Goal: Task Accomplishment & Management: Manage account settings

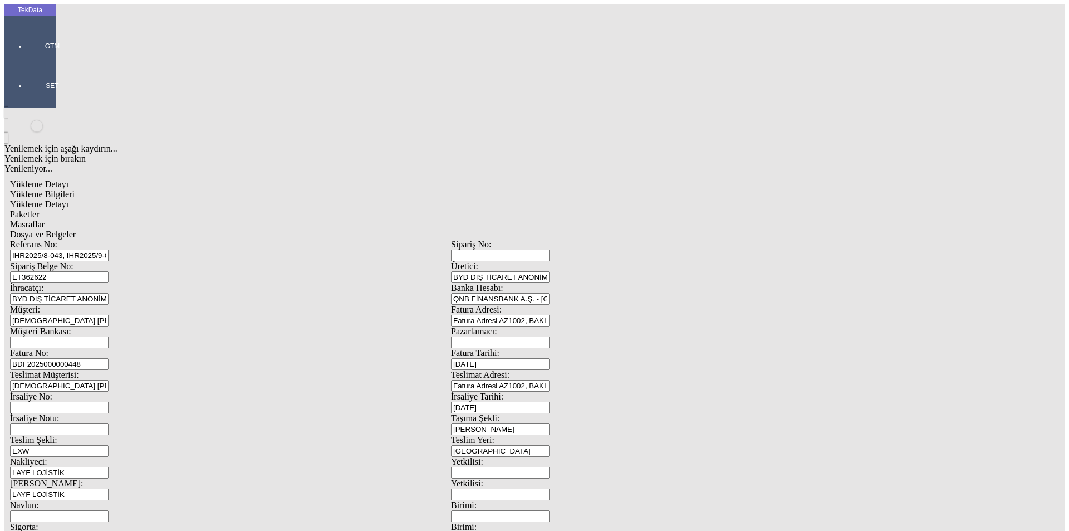
click at [90, 189] on div "Yükleme Bilgileri" at bounding box center [451, 194] width 882 height 10
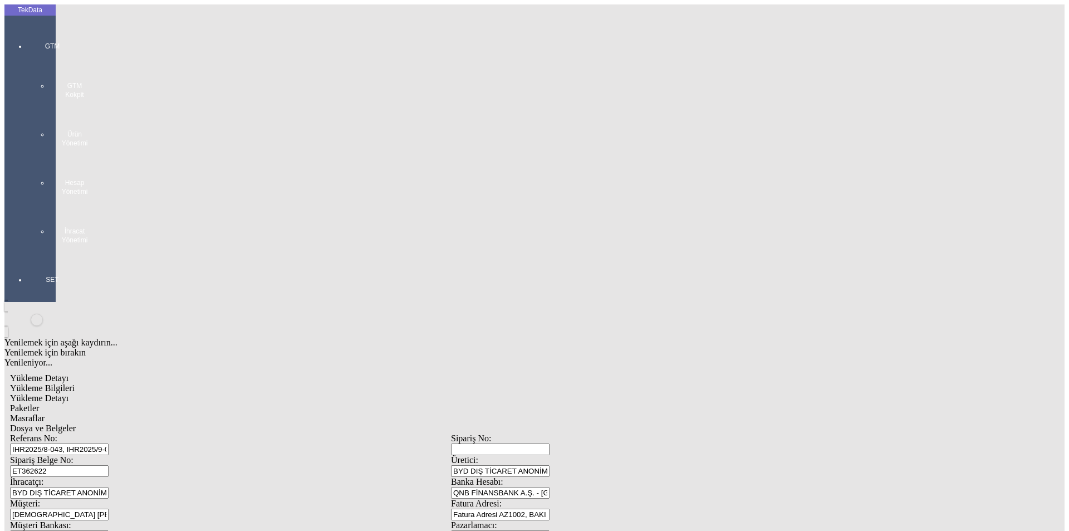
click at [28, 30] on div "GTM GTM Kokpit Ürün Yönetimi Hesap Yönetimi İhracat Yönetimi" at bounding box center [52, 138] width 51 height 233
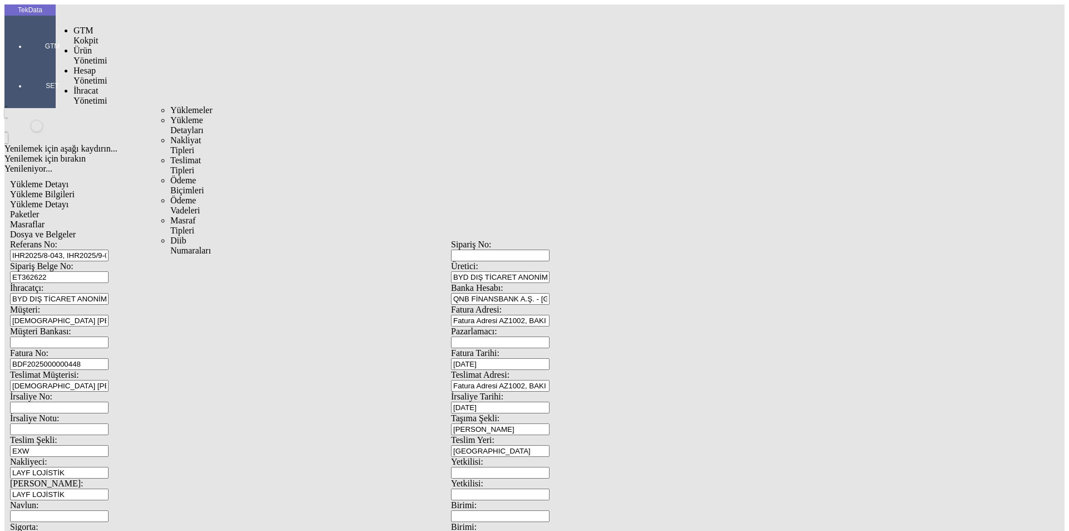
click at [76, 86] on span "İhracat Yönetimi" at bounding box center [89, 95] width 33 height 19
click at [170, 105] on span "Yüklemeler" at bounding box center [191, 109] width 42 height 9
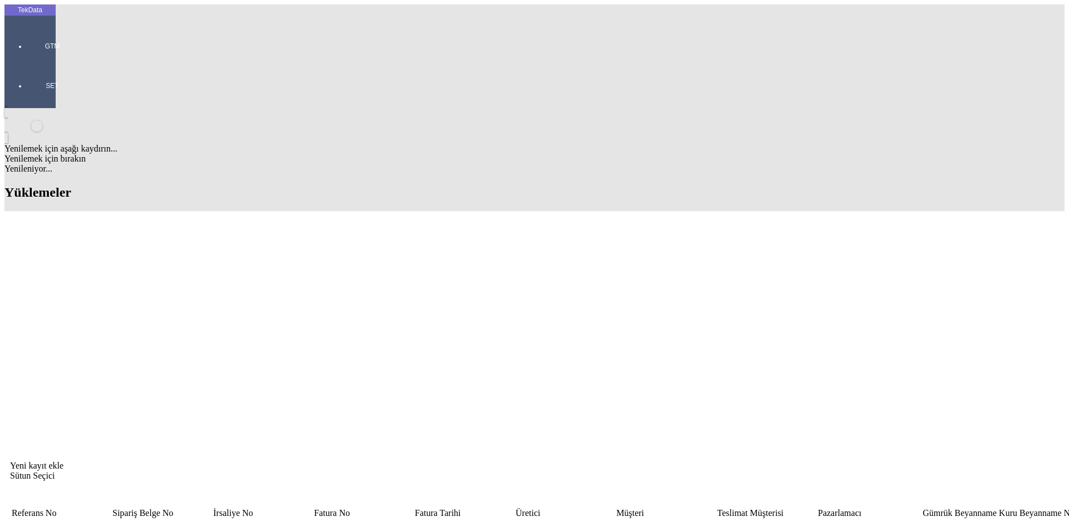
drag, startPoint x: 583, startPoint y: 282, endPoint x: 586, endPoint y: 272, distance: 10.4
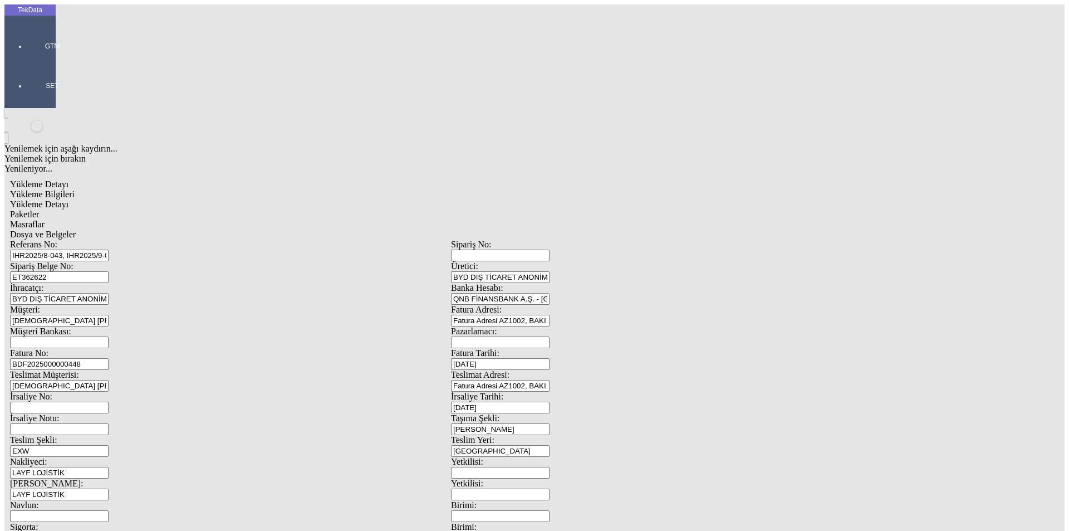
scroll to position [96, 0]
drag, startPoint x: 661, startPoint y: 432, endPoint x: 534, endPoint y: 434, distance: 126.9
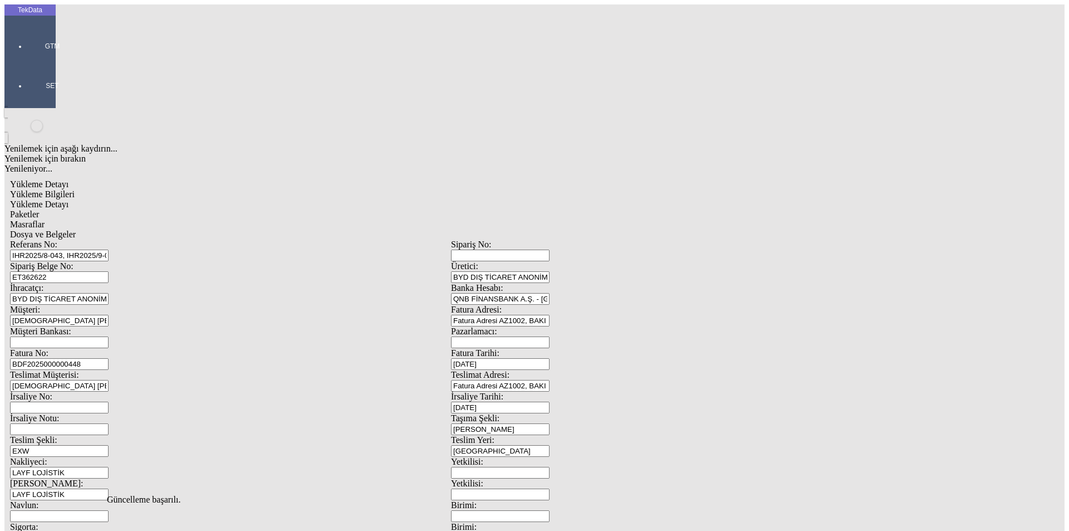
click at [68, 199] on span "Yükleme Detayı" at bounding box center [39, 203] width 58 height 9
drag, startPoint x: 105, startPoint y: 62, endPoint x: 136, endPoint y: 77, distance: 35.1
click at [75, 189] on span "Yükleme Bilgileri" at bounding box center [42, 193] width 65 height 9
drag, startPoint x: 535, startPoint y: 428, endPoint x: 566, endPoint y: 435, distance: 31.5
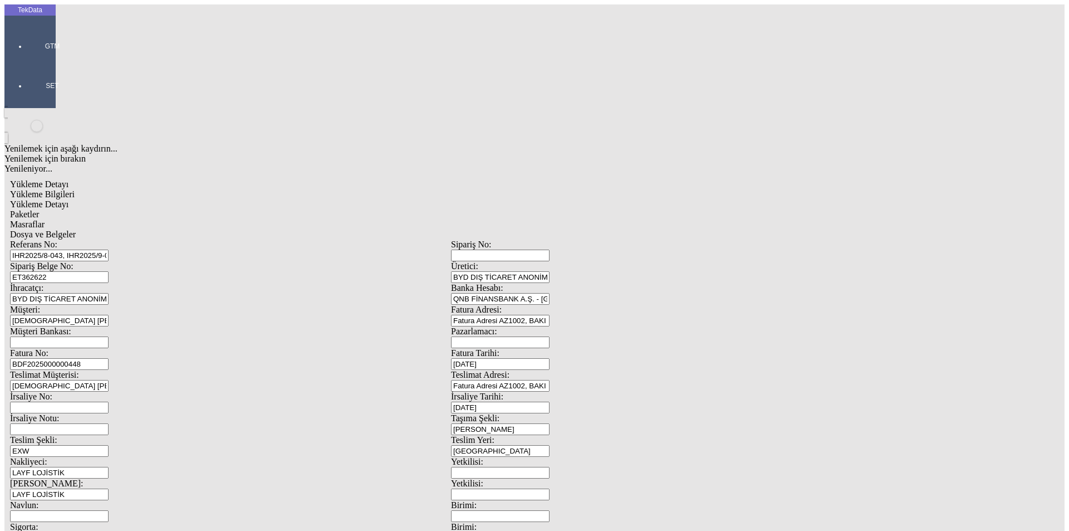
type input "24079.6"
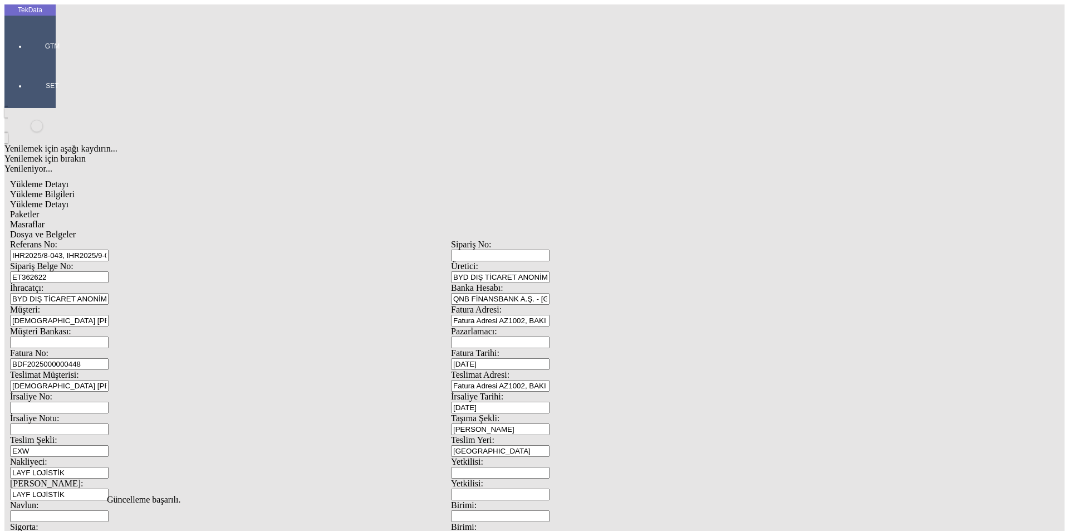
click at [172, 199] on div "Yükleme Detayı" at bounding box center [451, 204] width 882 height 10
drag, startPoint x: 194, startPoint y: 260, endPoint x: 36, endPoint y: 267, distance: 158.2
type input "12128.66"
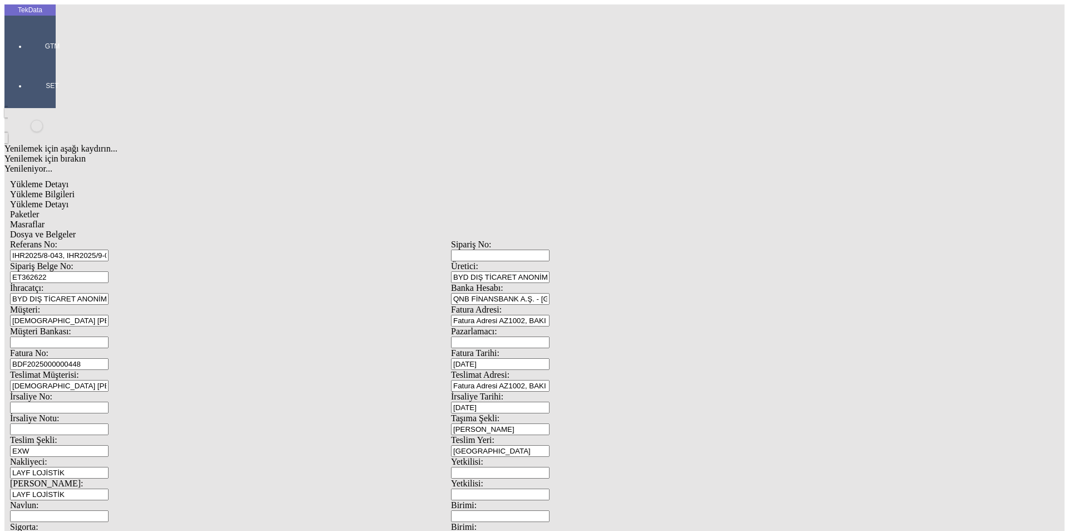
click at [243, 209] on div "Paketler" at bounding box center [451, 214] width 882 height 10
drag, startPoint x: 311, startPoint y: 57, endPoint x: 317, endPoint y: 57, distance: 6.1
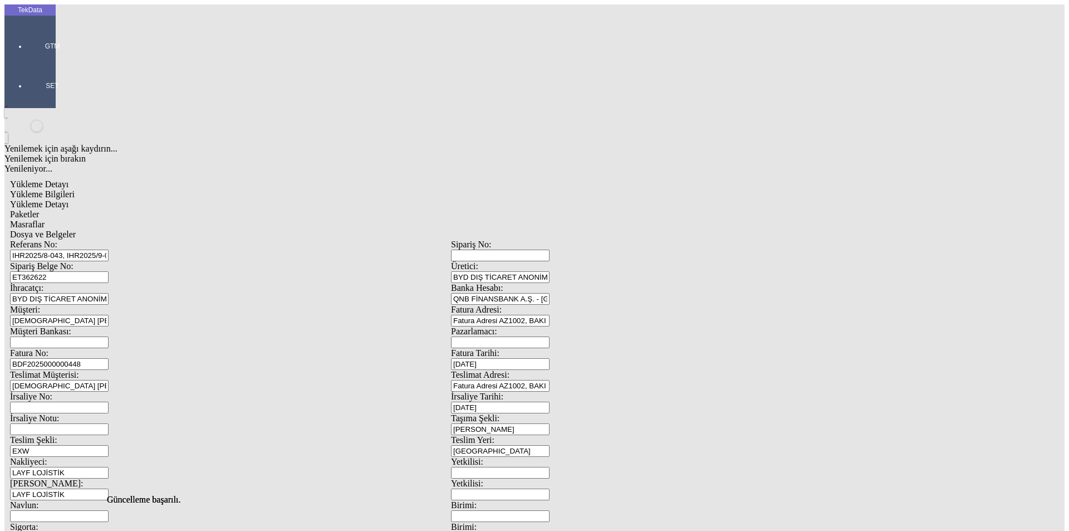
click at [312, 219] on div "Masraflar" at bounding box center [451, 224] width 882 height 10
click at [384, 229] on div "Dosya ve Belgeler" at bounding box center [451, 234] width 882 height 10
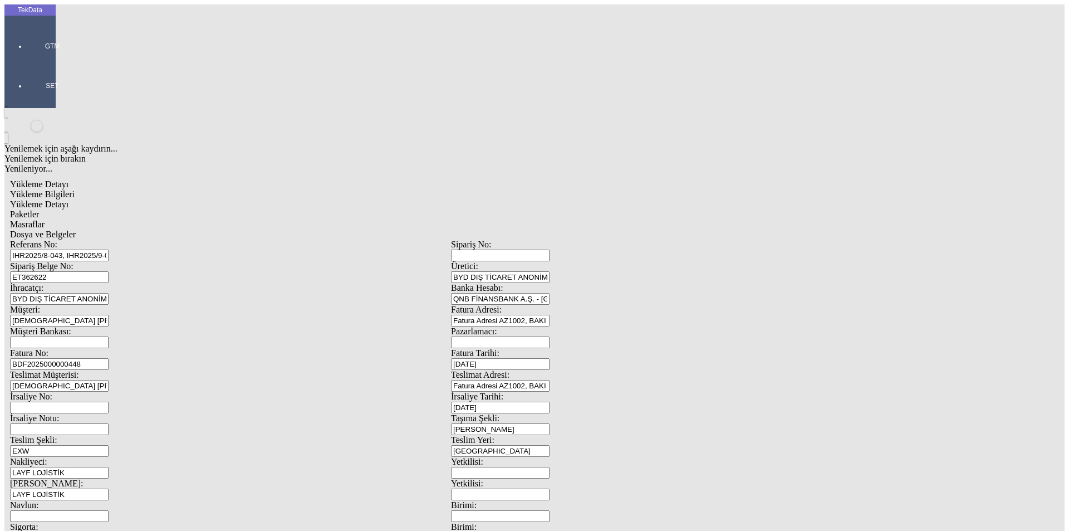
click at [172, 30] on div "Bu kaydı silmek istediğinizden eminmisiniz? [PERSON_NAME]" at bounding box center [86, 15] width 172 height 30
click at [514, 262] on div "Evet" at bounding box center [544, 257] width 161 height 10
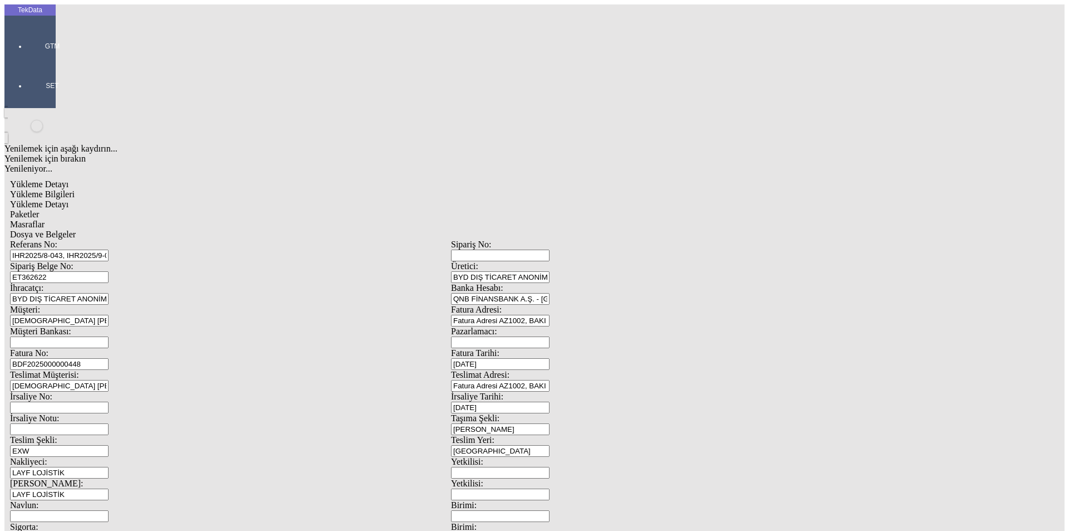
click at [76, 229] on span "Dosya ve Belgeler" at bounding box center [43, 233] width 66 height 9
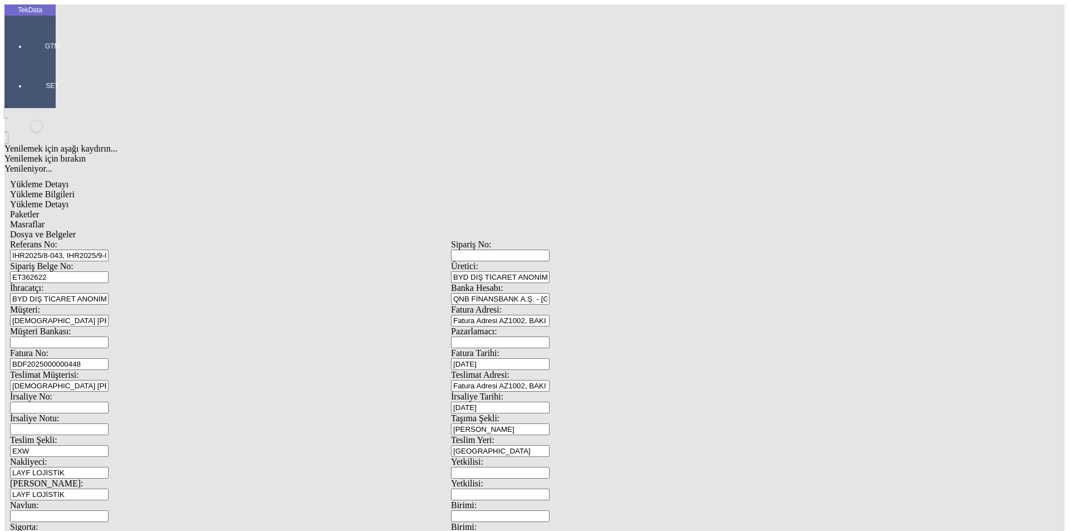
drag, startPoint x: 308, startPoint y: 317, endPoint x: 267, endPoint y: 287, distance: 51.0
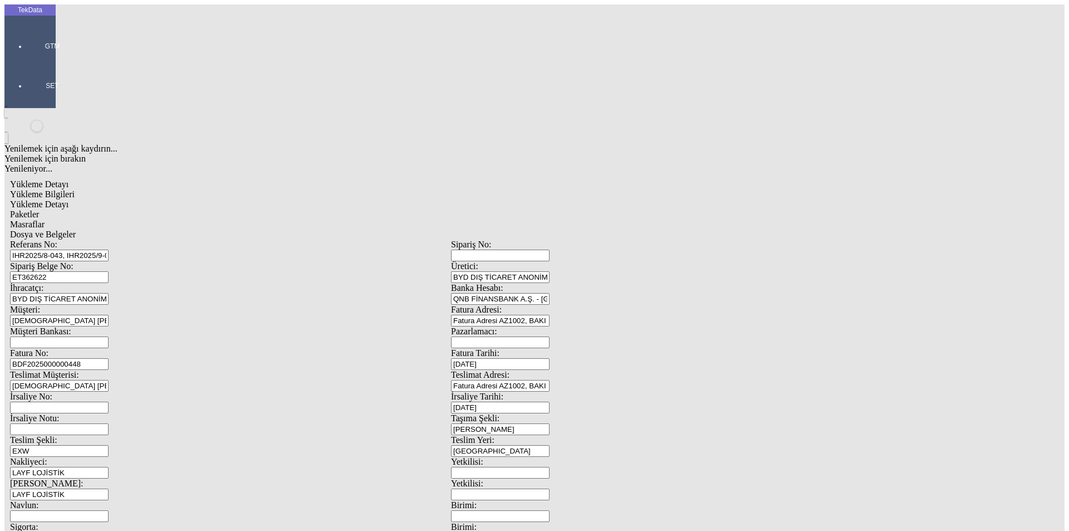
click at [75, 189] on span "Yükleme Bilgileri" at bounding box center [42, 193] width 65 height 9
